Goal: Navigation & Orientation: Find specific page/section

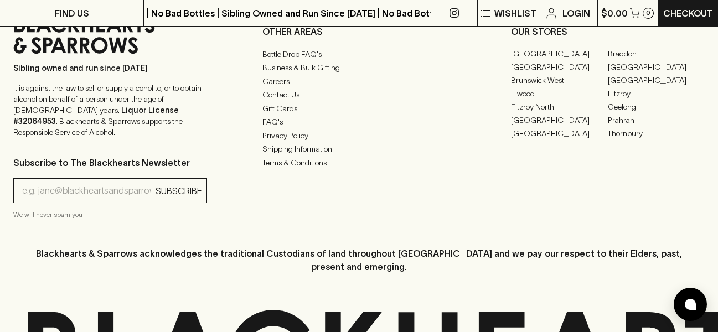
scroll to position [2801, 0]
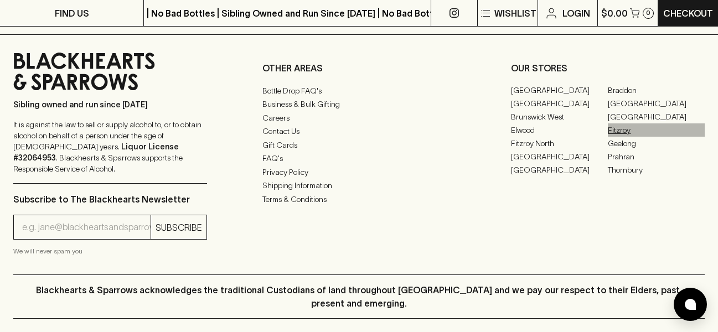
click at [621, 137] on link "Fitzroy" at bounding box center [655, 129] width 97 height 13
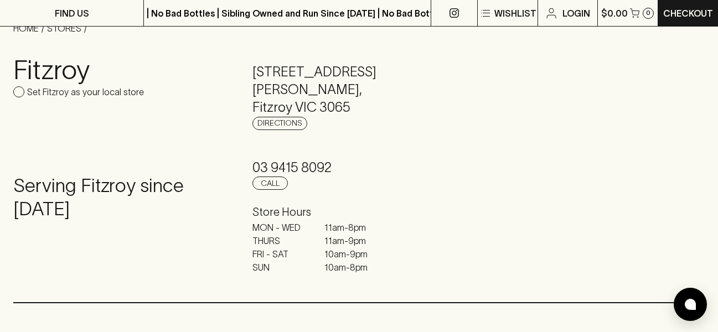
scroll to position [118, 0]
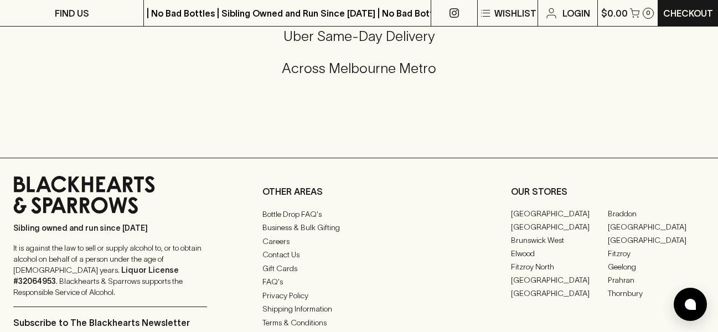
scroll to position [2684, 0]
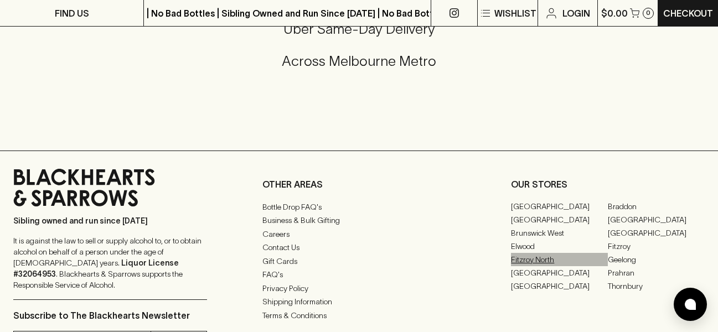
click at [529, 266] on link "Fitzroy North" at bounding box center [559, 259] width 97 height 13
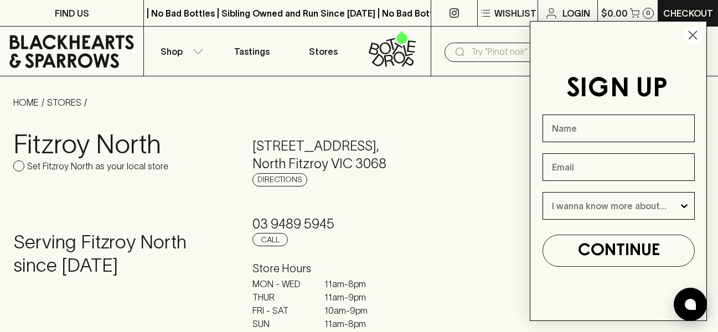
click at [692, 35] on icon "Close dialog" at bounding box center [693, 36] width 8 height 8
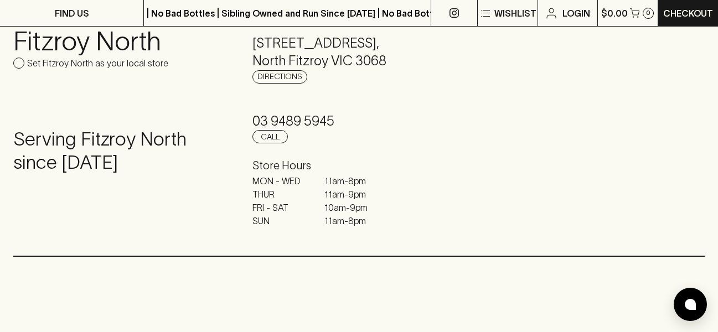
scroll to position [111, 0]
